Goal: Task Accomplishment & Management: Use online tool/utility

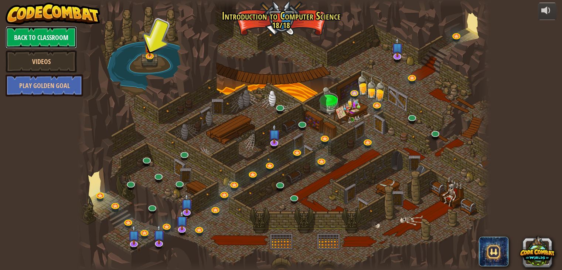
click at [54, 31] on link "Back to Classroom" at bounding box center [41, 37] width 71 height 22
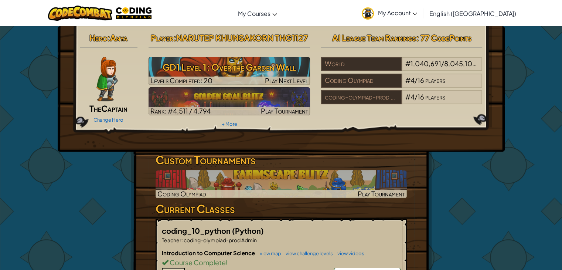
scroll to position [74, 0]
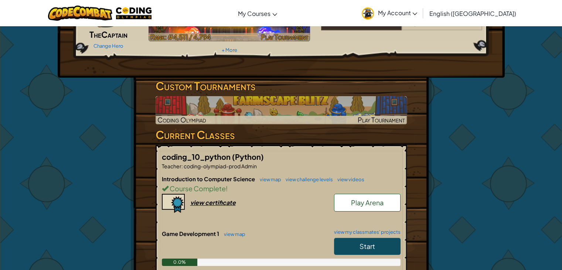
click at [273, 110] on img at bounding box center [281, 110] width 251 height 28
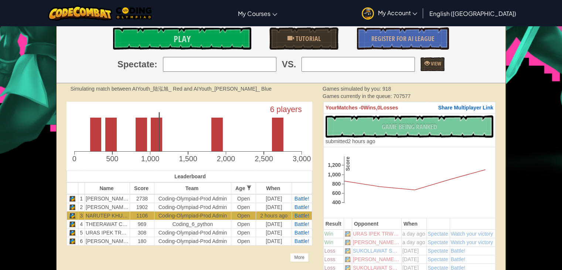
scroll to position [185, 0]
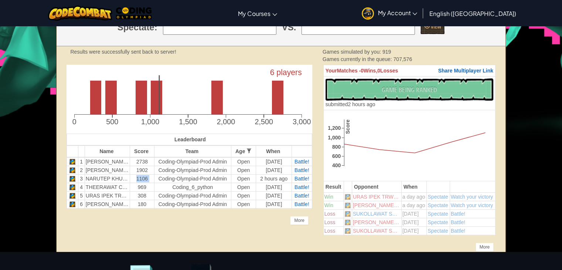
drag, startPoint x: 132, startPoint y: 177, endPoint x: 155, endPoint y: 178, distance: 23.0
click at [155, 178] on tr "3 NARUTEP KHUNSAKORN THG1127 1106 coding-olympiad-prod Admin Open 2 hours ago B…" at bounding box center [189, 178] width 245 height 8
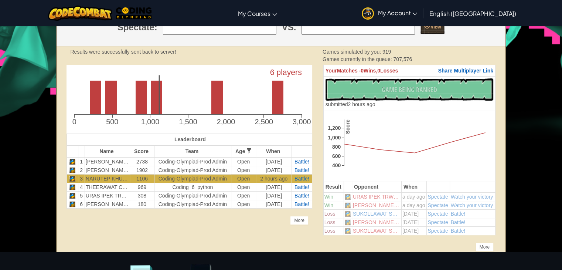
click at [170, 223] on div "Unlock the full potential of the AI League. Get Full Access Contact our team to…" at bounding box center [189, 145] width 257 height 160
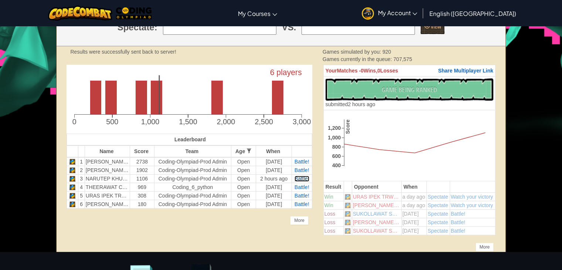
click at [304, 181] on span "Battle!" at bounding box center [301, 178] width 15 height 6
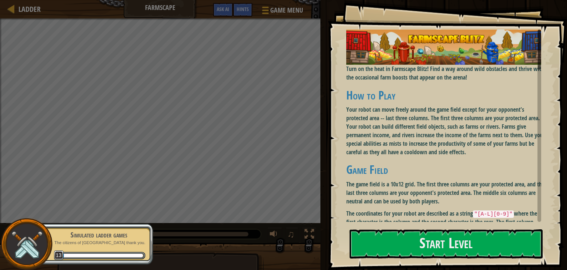
click at [321, 259] on div "Run ⇧↵ No New Code to Rank Rank My Game! Submitting... Submitted for Ranking Fa…" at bounding box center [442, 133] width 249 height 266
click at [408, 248] on button "Start Level" at bounding box center [446, 243] width 193 height 29
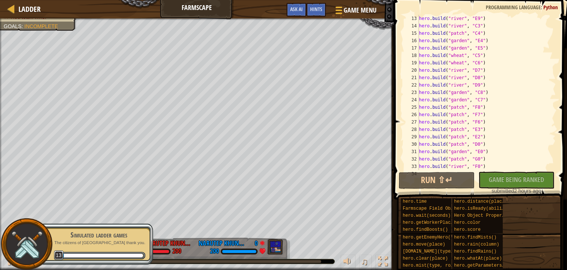
scroll to position [133, 0]
click at [483, 151] on div "hero . build ( "wheat" , "C6" ) hero . build ( "river" , "D7" ) hero . build ( …" at bounding box center [484, 100] width 133 height 170
type textarea "hero.build("patch", "G1")"
click at [474, 162] on div "hero . build ( "wheat" , "C6" ) hero . build ( "river" , "D7" ) hero . build ( …" at bounding box center [484, 100] width 133 height 170
click at [451, 167] on div "hero . build ( "wheat" , "C6" ) hero . build ( "river" , "D7" ) hero . build ( …" at bounding box center [484, 100] width 133 height 170
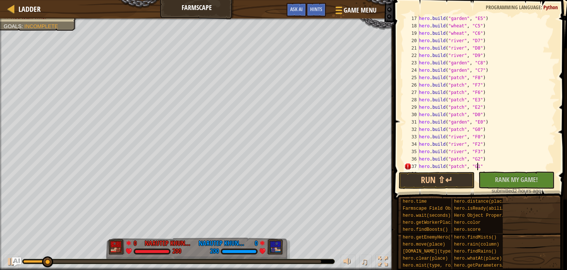
scroll to position [3, 4]
type textarea "hero.build("patch", "G1")"
click at [315, 12] on span "Hints" at bounding box center [316, 9] width 12 height 7
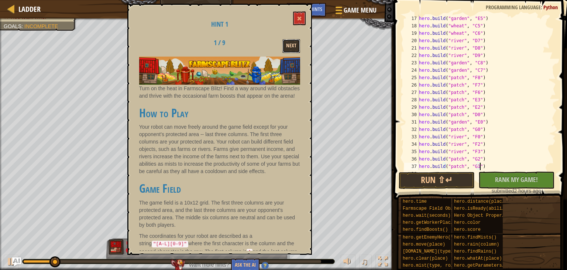
click at [294, 47] on button "Next" at bounding box center [292, 46] width 18 height 14
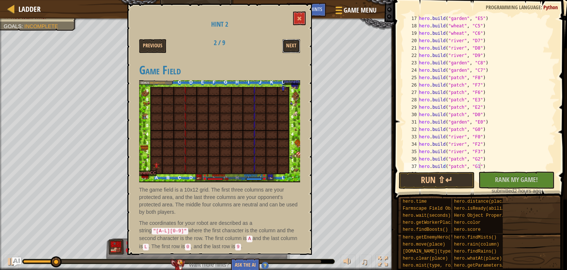
click at [294, 47] on button "Next" at bounding box center [292, 46] width 18 height 14
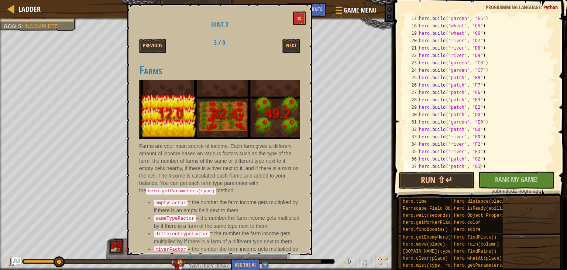
scroll to position [15, 0]
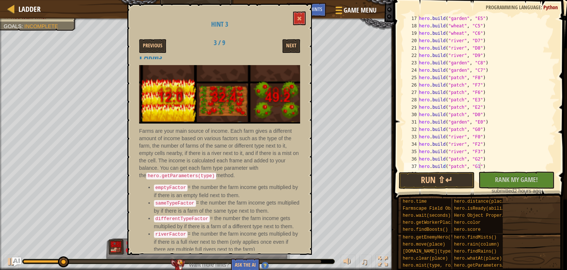
click at [185, 183] on li "emptyFactor = the number the farm income gets multiplied by if there is an empt…" at bounding box center [227, 191] width 146 height 16
drag, startPoint x: 184, startPoint y: 182, endPoint x: 143, endPoint y: 184, distance: 41.0
click at [143, 184] on ul "emptyFactor = the number the farm income gets multiplied by if there is an empt…" at bounding box center [219, 217] width 161 height 69
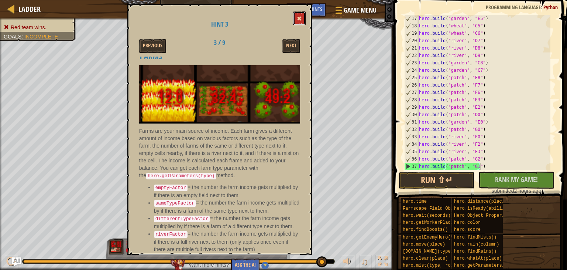
click at [298, 20] on span at bounding box center [299, 18] width 5 height 5
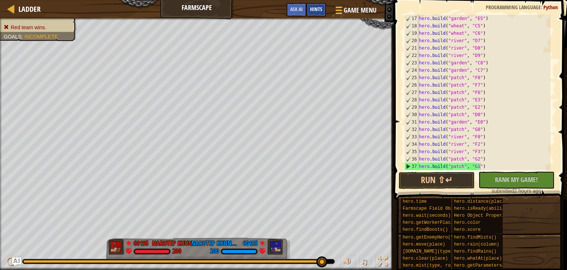
click at [319, 6] on span "Hints" at bounding box center [316, 9] width 12 height 7
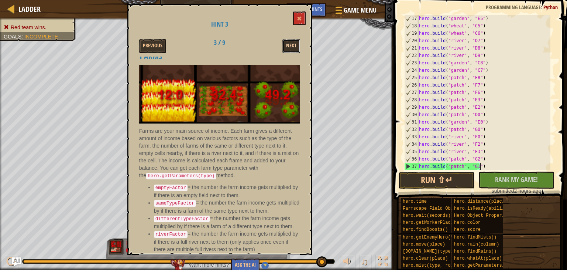
click at [287, 43] on button "Next" at bounding box center [292, 46] width 18 height 14
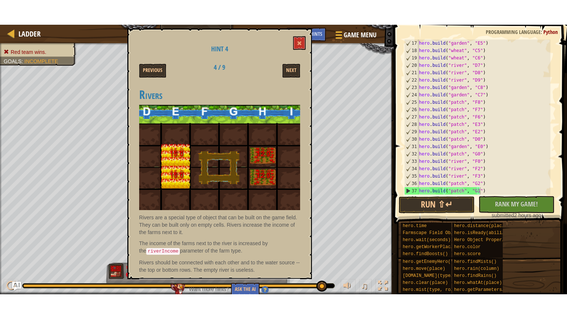
scroll to position [27, 0]
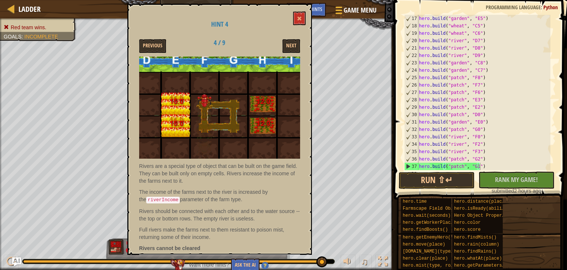
click at [211, 163] on p "Rivers are a special type of object that can be built on the game field. They c…" at bounding box center [219, 173] width 161 height 22
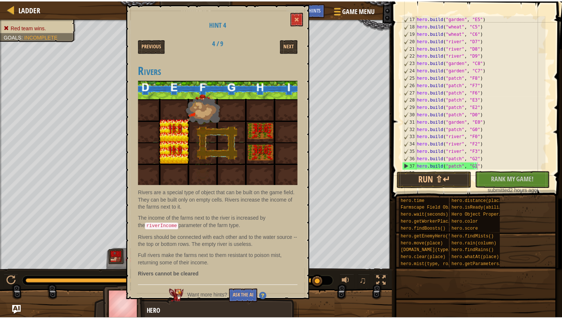
scroll to position [81, 0]
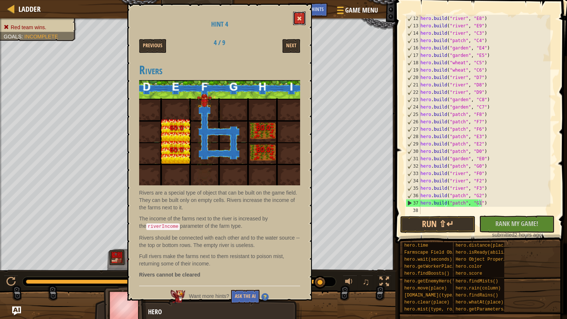
click at [301, 20] on span at bounding box center [299, 18] width 5 height 5
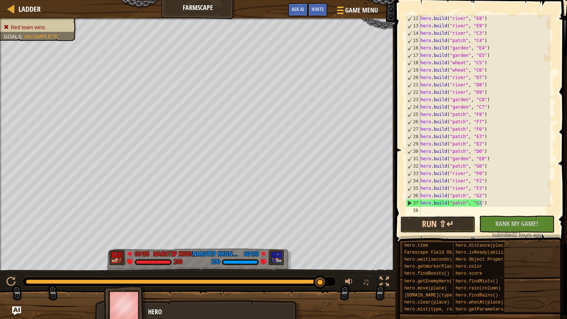
click at [453, 228] on button "Run ⇧↵" at bounding box center [437, 224] width 75 height 17
drag, startPoint x: 197, startPoint y: 280, endPoint x: 346, endPoint y: 285, distance: 148.6
click at [346, 269] on div "♫" at bounding box center [198, 280] width 396 height 22
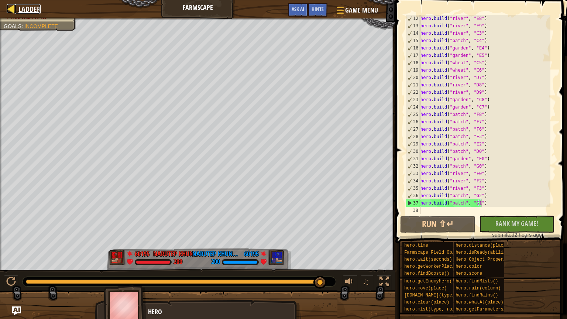
click at [30, 6] on span "Ladder" at bounding box center [29, 9] width 22 height 10
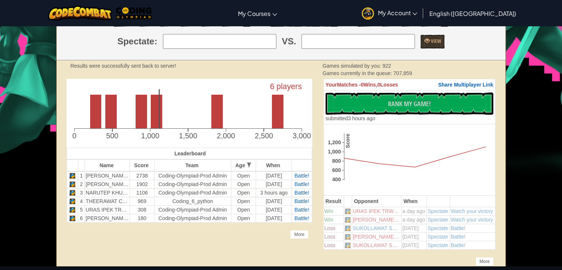
scroll to position [185, 0]
